Goal: Find specific page/section: Find specific page/section

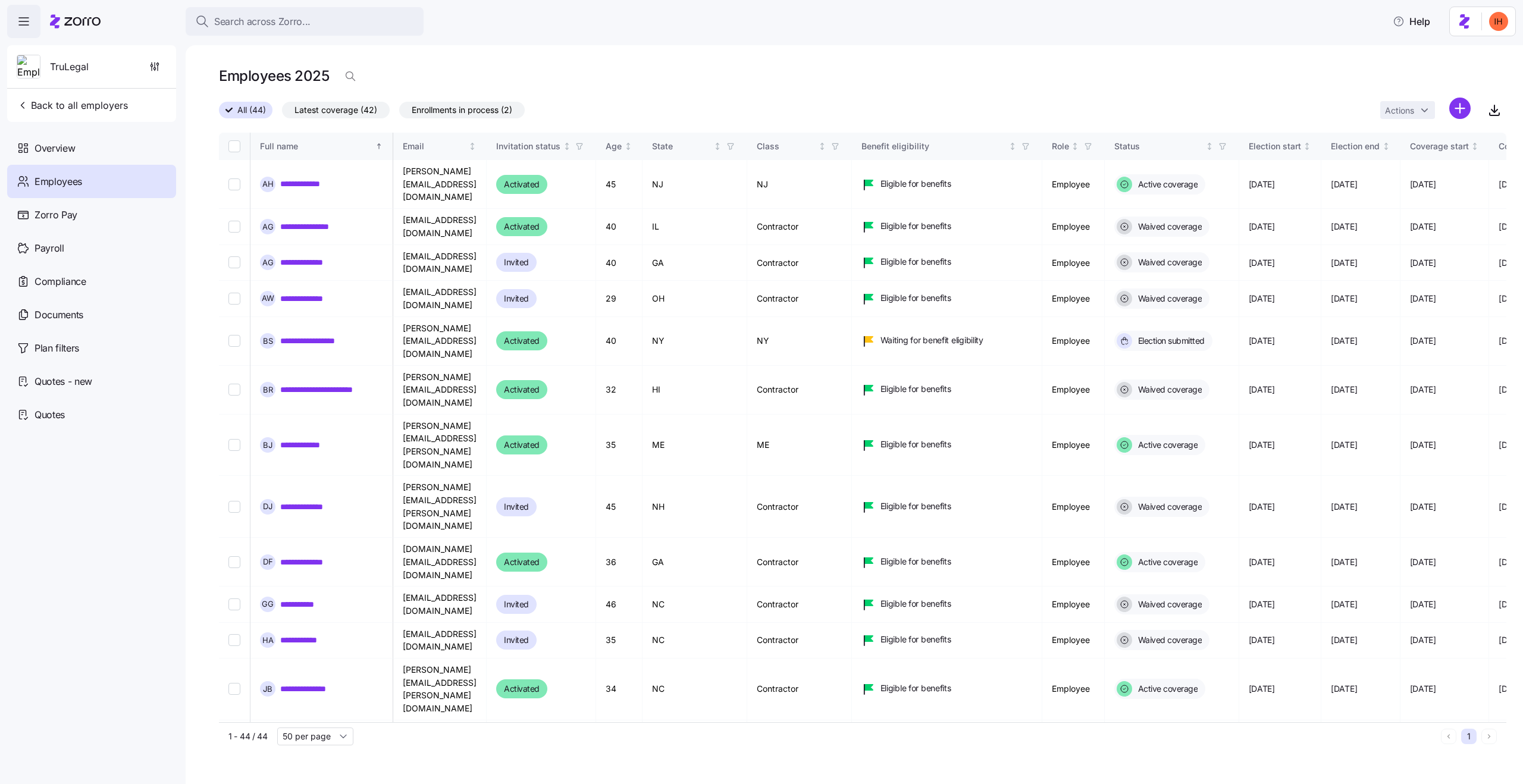
scroll to position [871, 717]
